Goal: Use online tool/utility: Utilize a website feature to perform a specific function

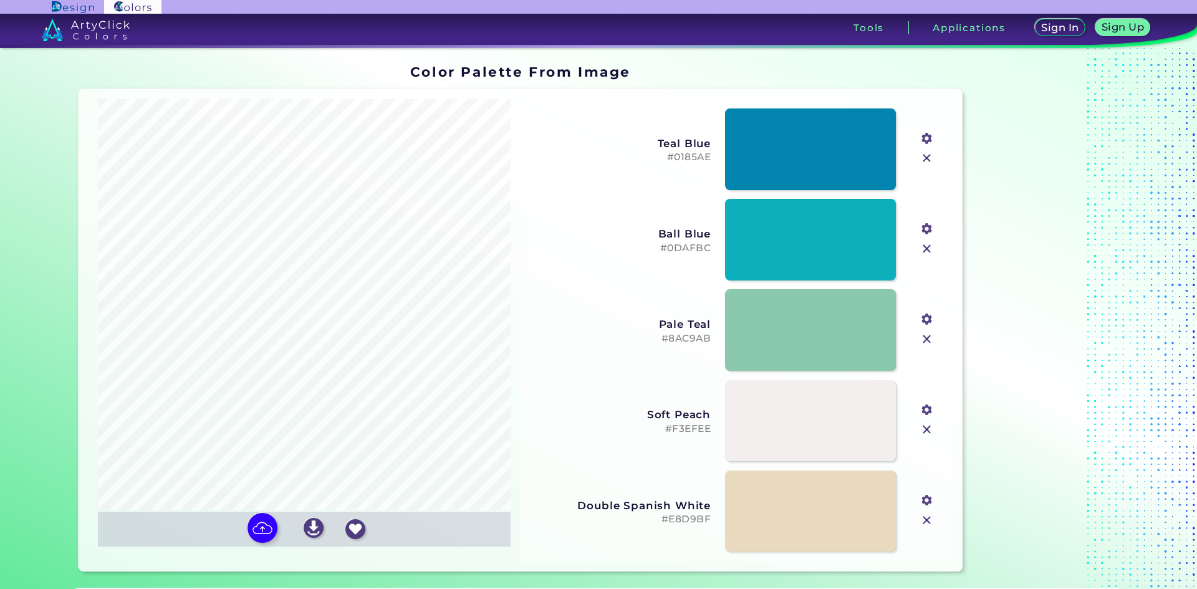
type input "#067443"
type input "#7e9fbe"
type input "#9fbed2"
type input "#351e47"
type input "#c7d7de"
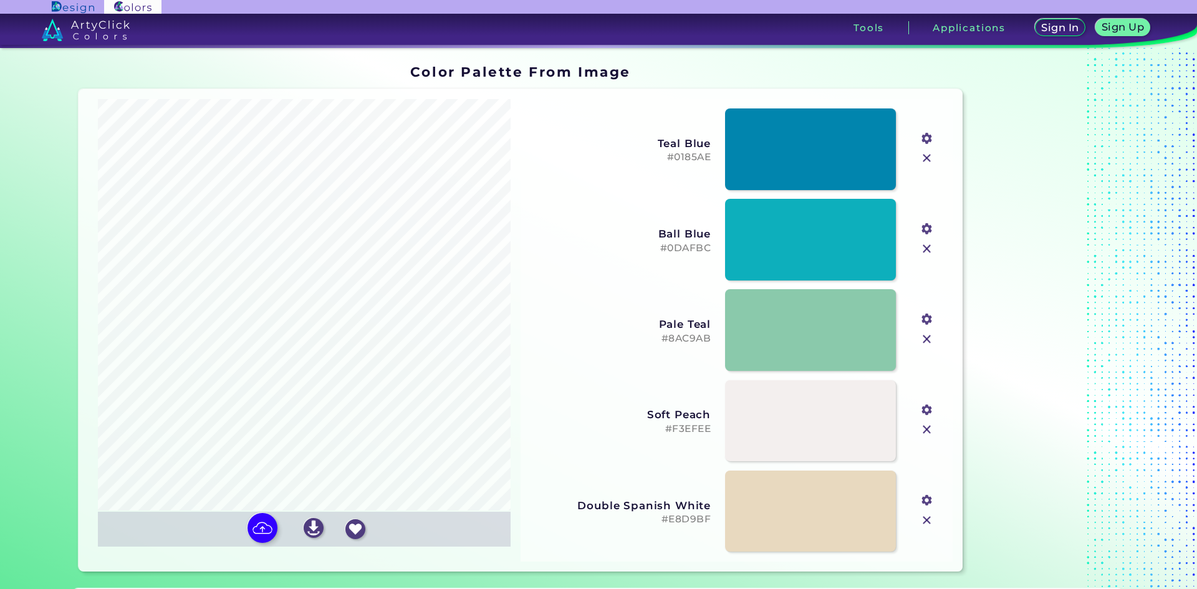
type input "#d5efe4"
type input "#ffffff"
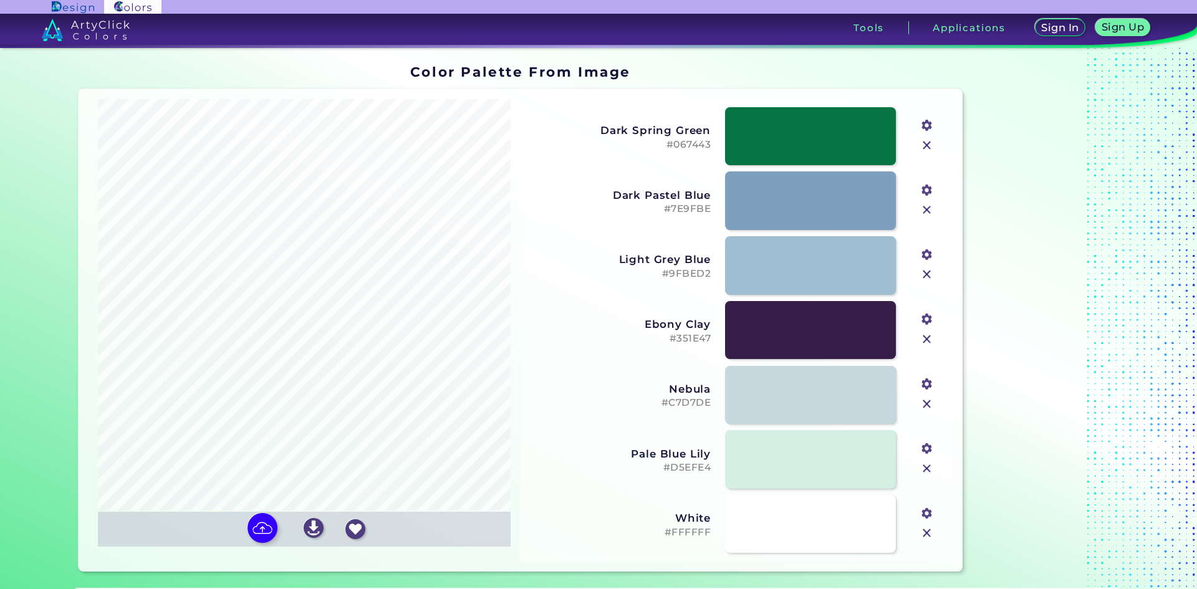
click at [0, 0] on input "file" at bounding box center [0, 0] width 0 height 0
type input "#231e27"
type input "#646770"
type input "#ffffff"
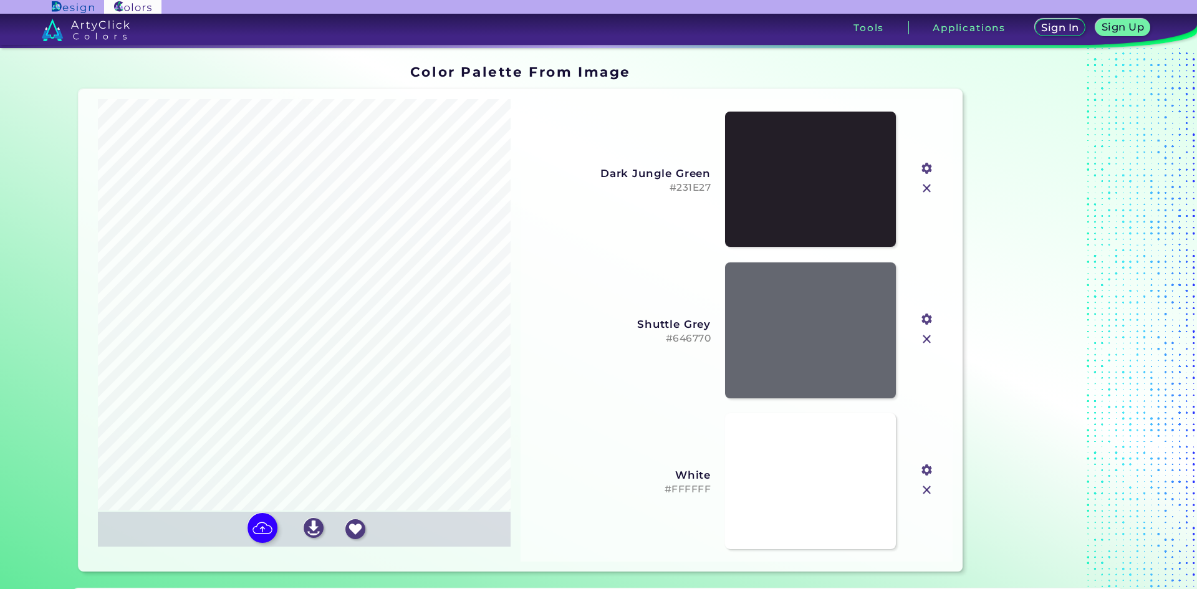
click at [0, 0] on input "file" at bounding box center [0, 0] width 0 height 0
type input "#fbc6dd"
type input "#fdedc8"
type input "#fdfcfc"
type input "#58c0df"
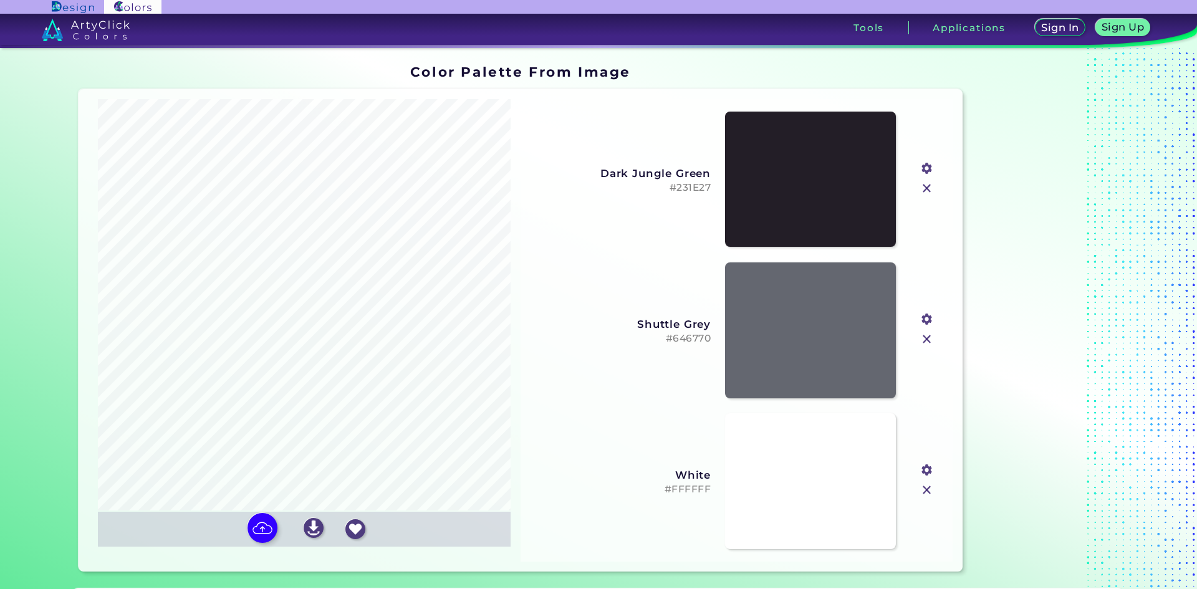
type input "#70a42c"
type input "#955f93"
type input "#02060e"
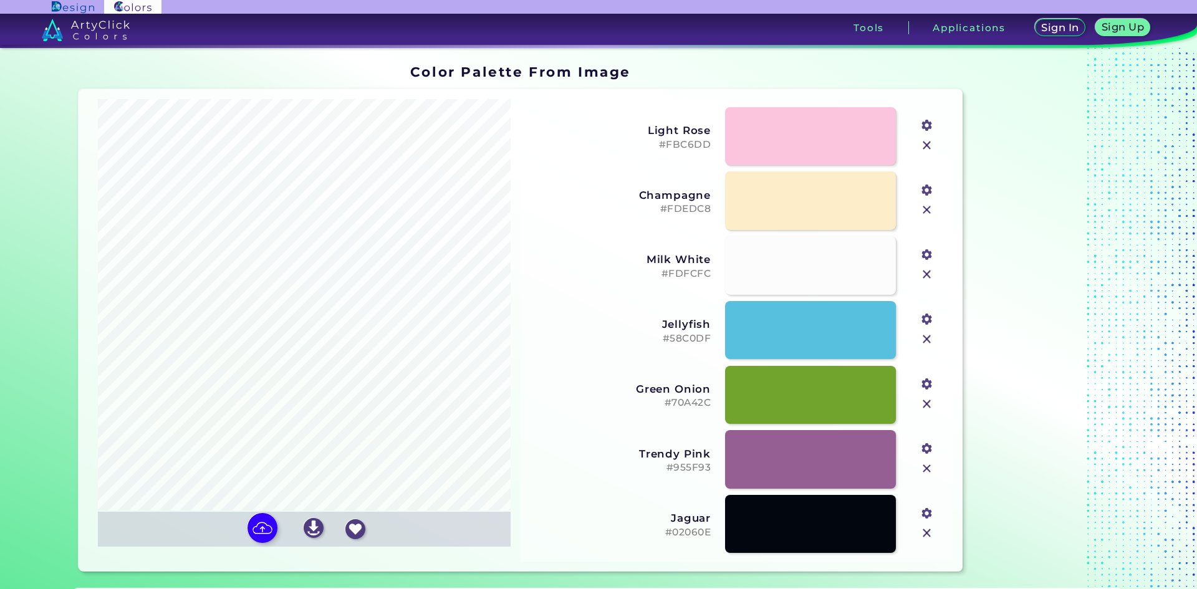
click at [0, 0] on input "file" at bounding box center [0, 0] width 0 height 0
type input "#dfb6ba"
type input "#d08f47"
type input "#eed1af"
type input "#997044"
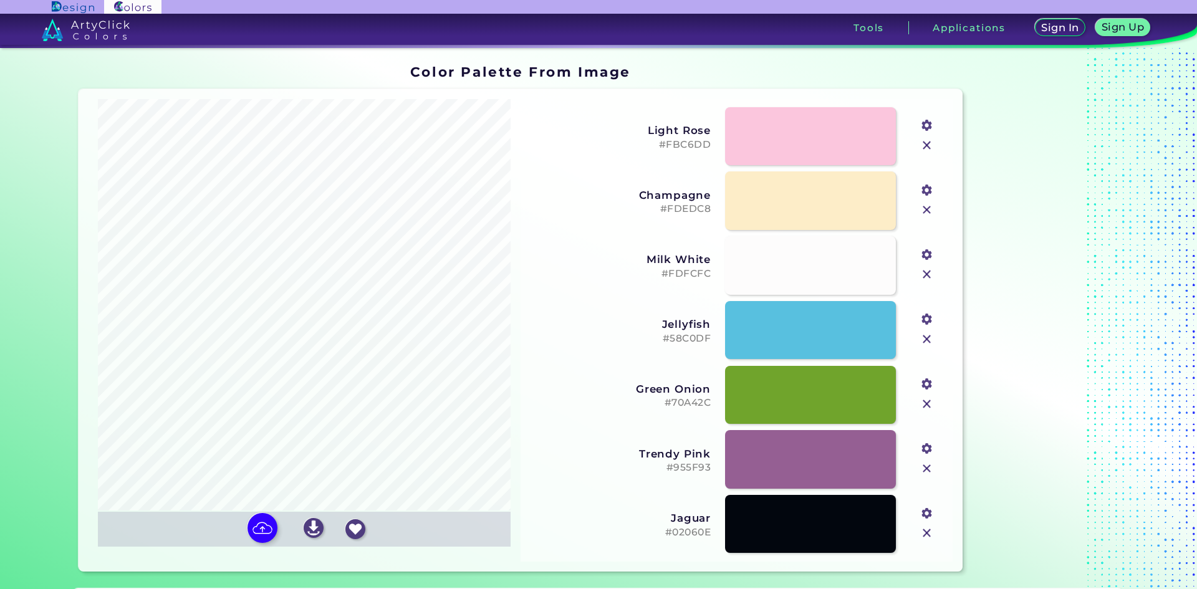
type input "#0e0e0e"
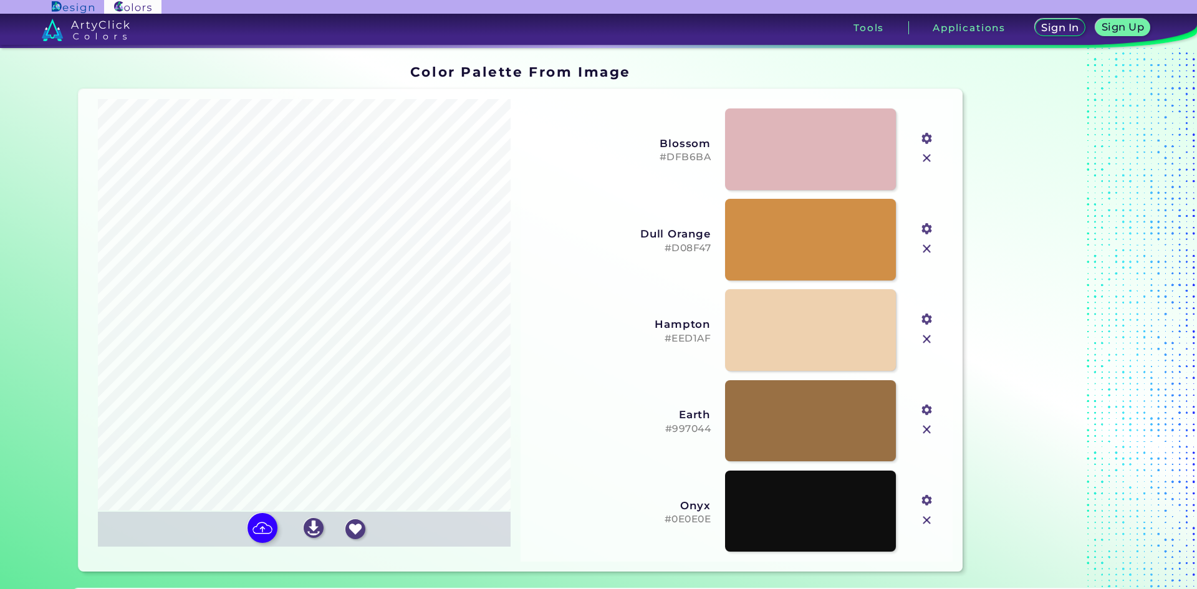
click at [0, 0] on input "file" at bounding box center [0, 0] width 0 height 0
type input "#ffffd3"
type input "#fd9ec5"
type input "#fec6f1"
type input "#fff165"
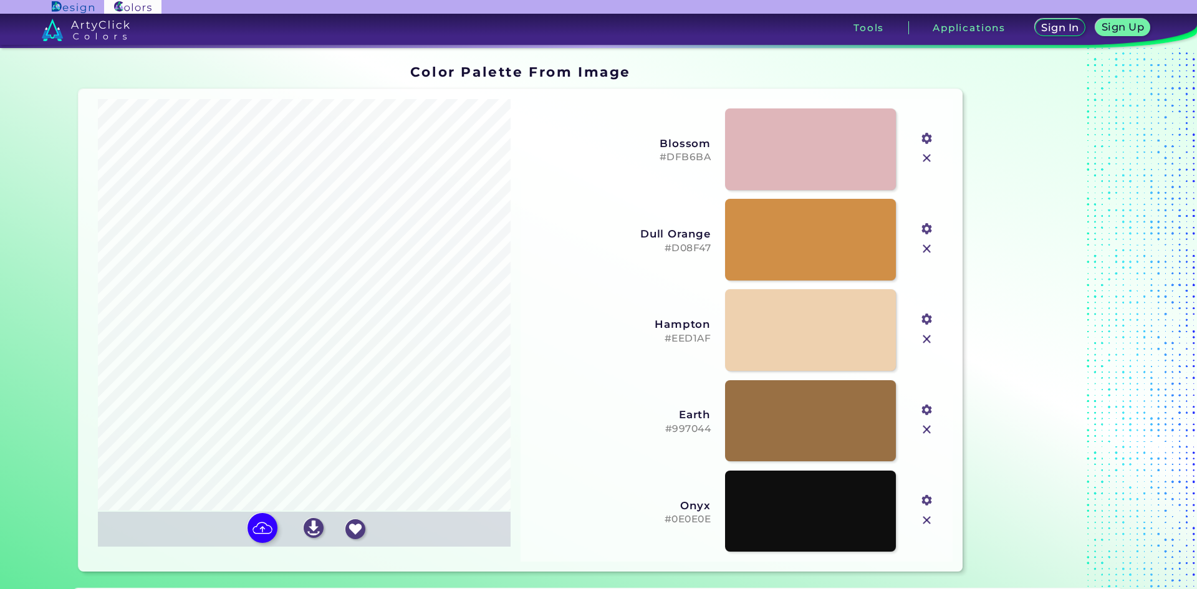
type input "#fa7e21"
type input "#fa320c"
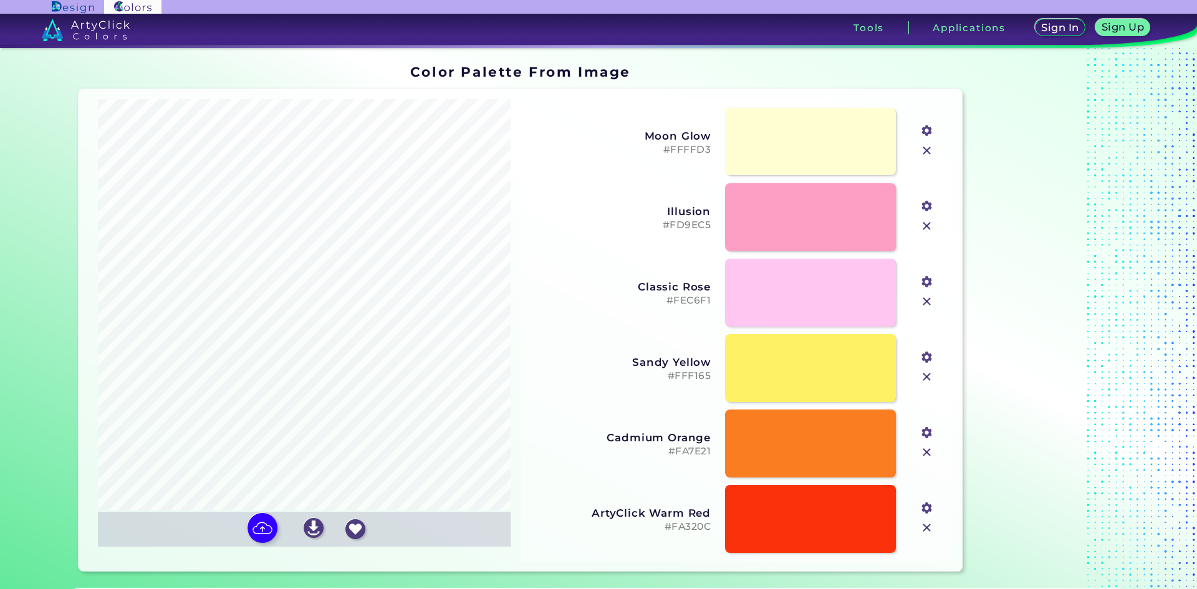
click at [0, 0] on input "file" at bounding box center [0, 0] width 0 height 0
type input "#ffffff"
type input "#551a1d"
type input "#a99a79"
type input "#b7373b"
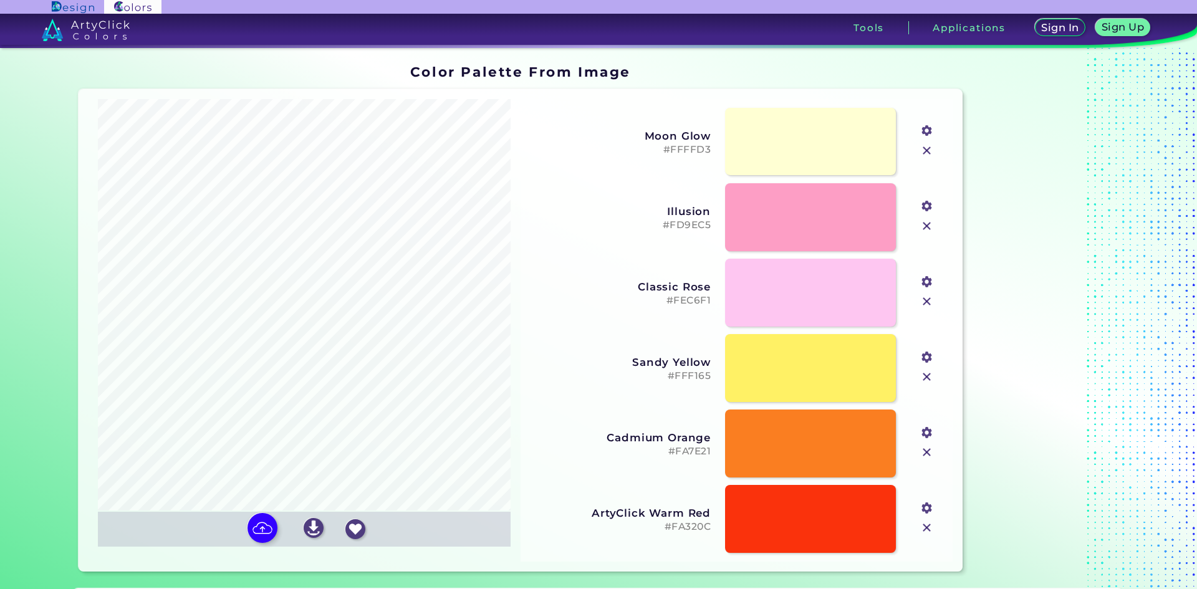
type input "#c7b8b7"
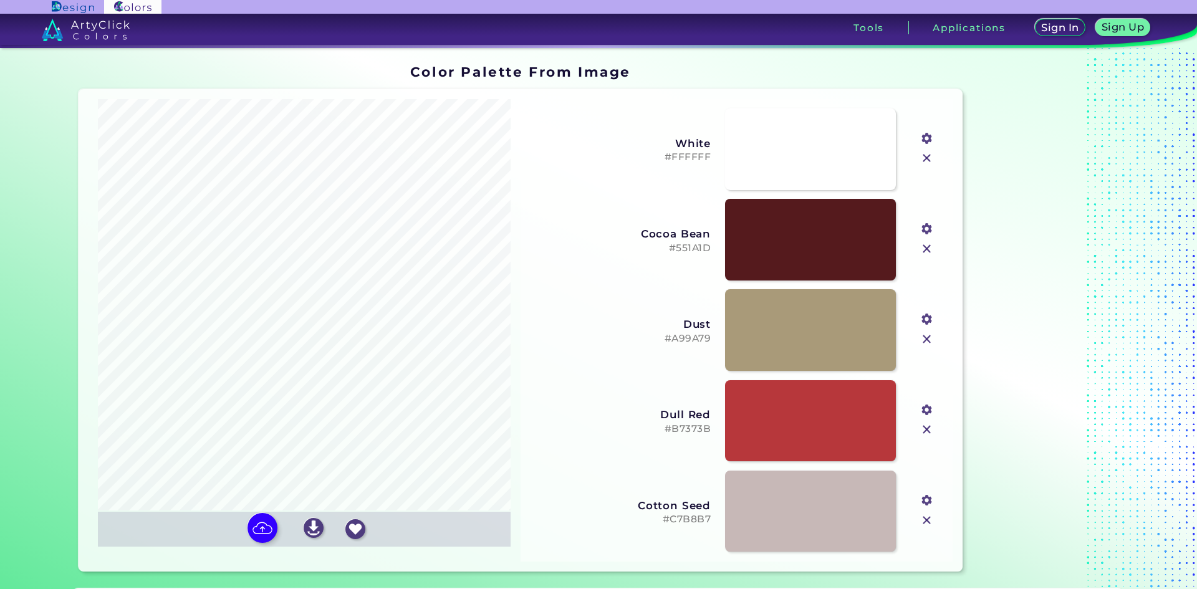
click at [0, 0] on input "file" at bounding box center [0, 0] width 0 height 0
type input "#1cfa98"
type input "#fafef7"
type input "#4bfcf2"
type input "#11784e"
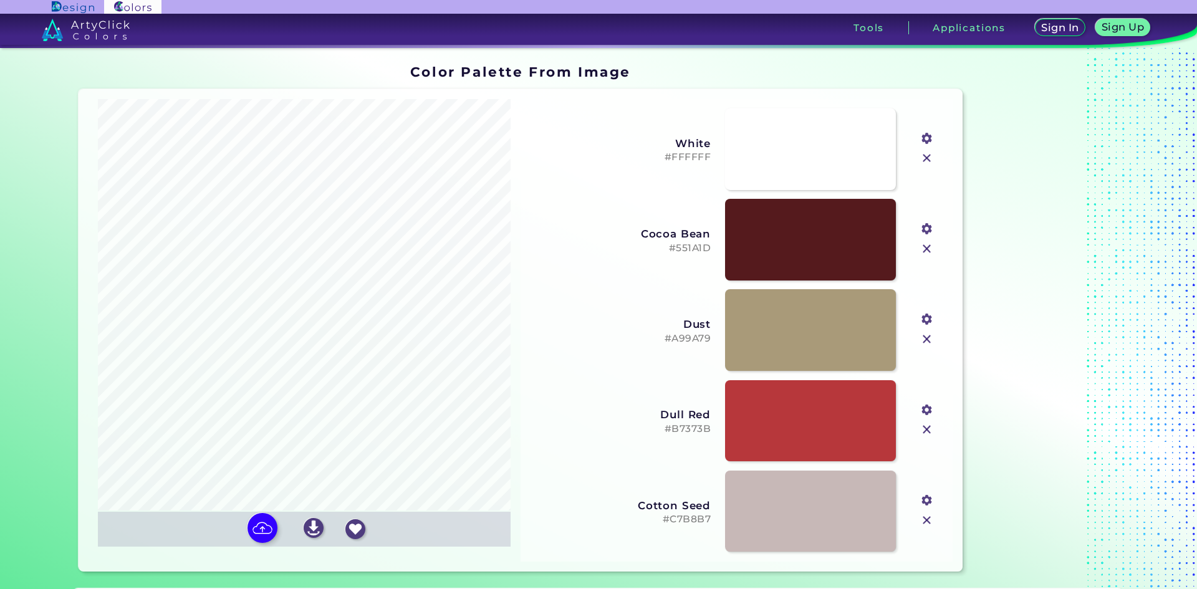
type input "#53ad7f"
type input "#5fcb94"
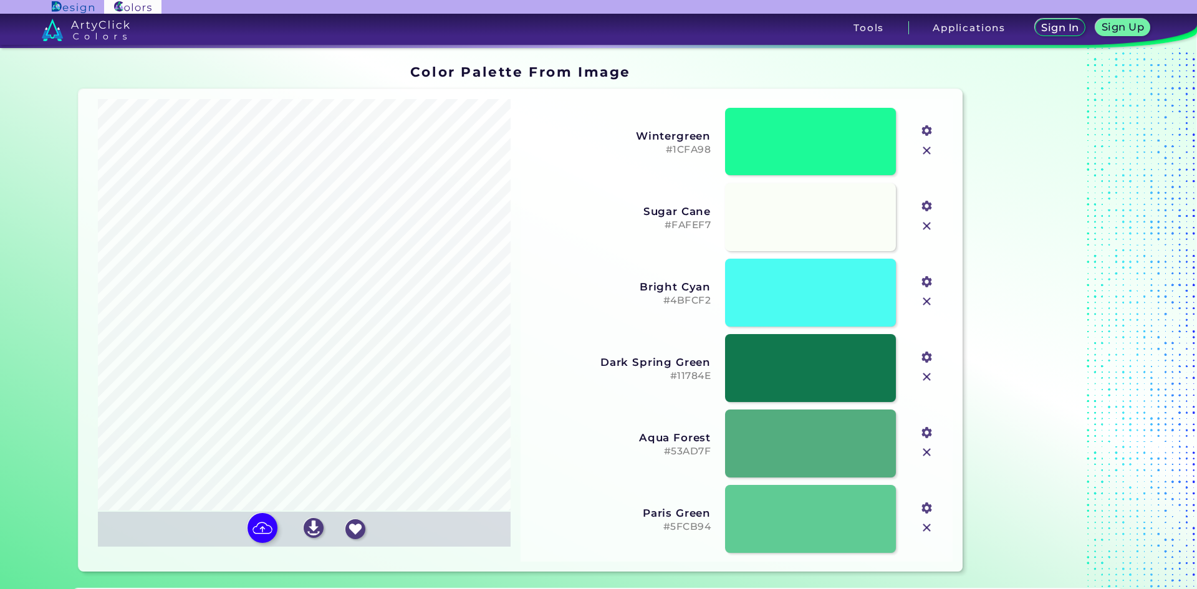
click at [0, 0] on input "file" at bounding box center [0, 0] width 0 height 0
type input "#0213ba"
type input "#407abf"
type input "#ffffff"
